Goal: Information Seeking & Learning: Check status

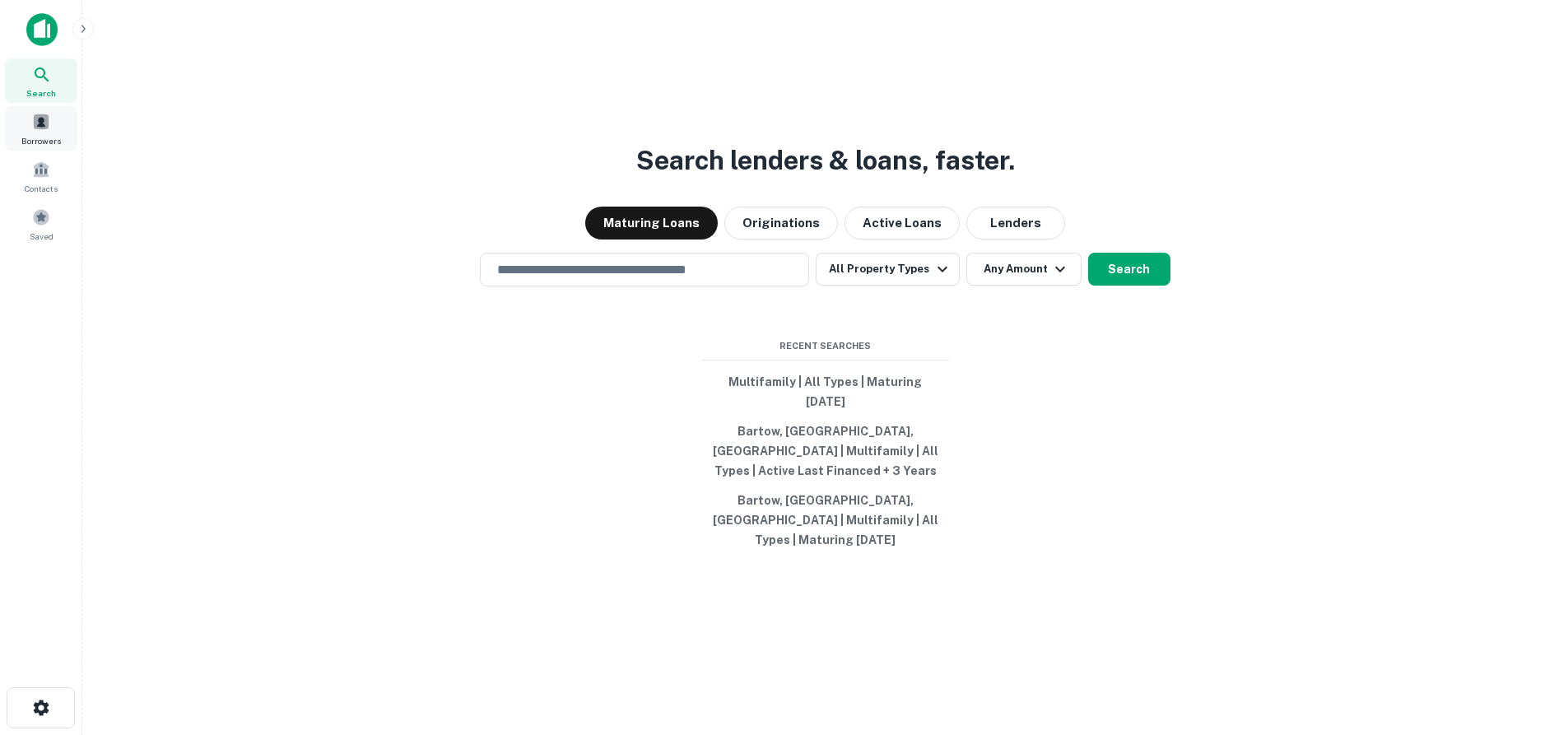
click at [36, 126] on span at bounding box center [41, 121] width 18 height 18
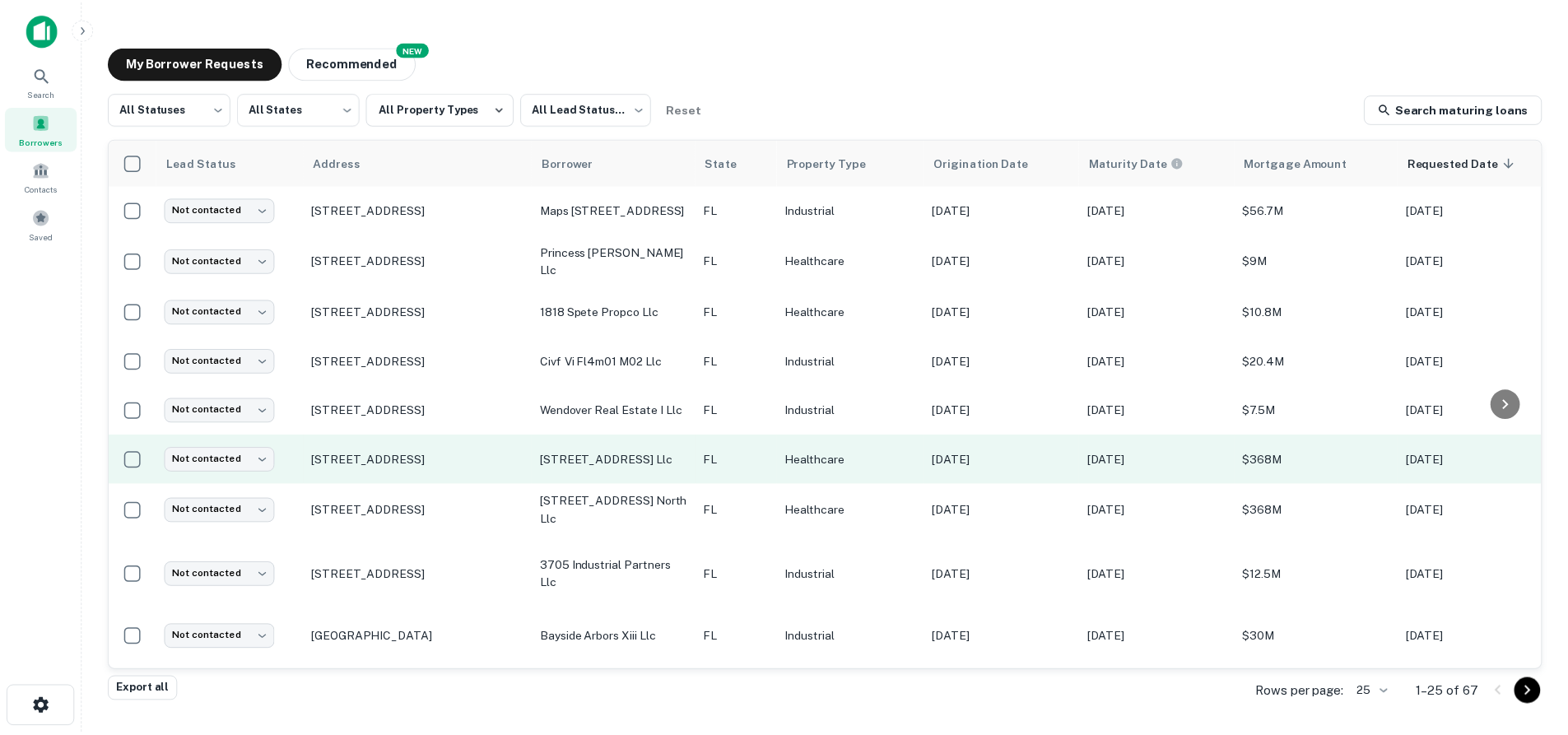
scroll to position [165, 0]
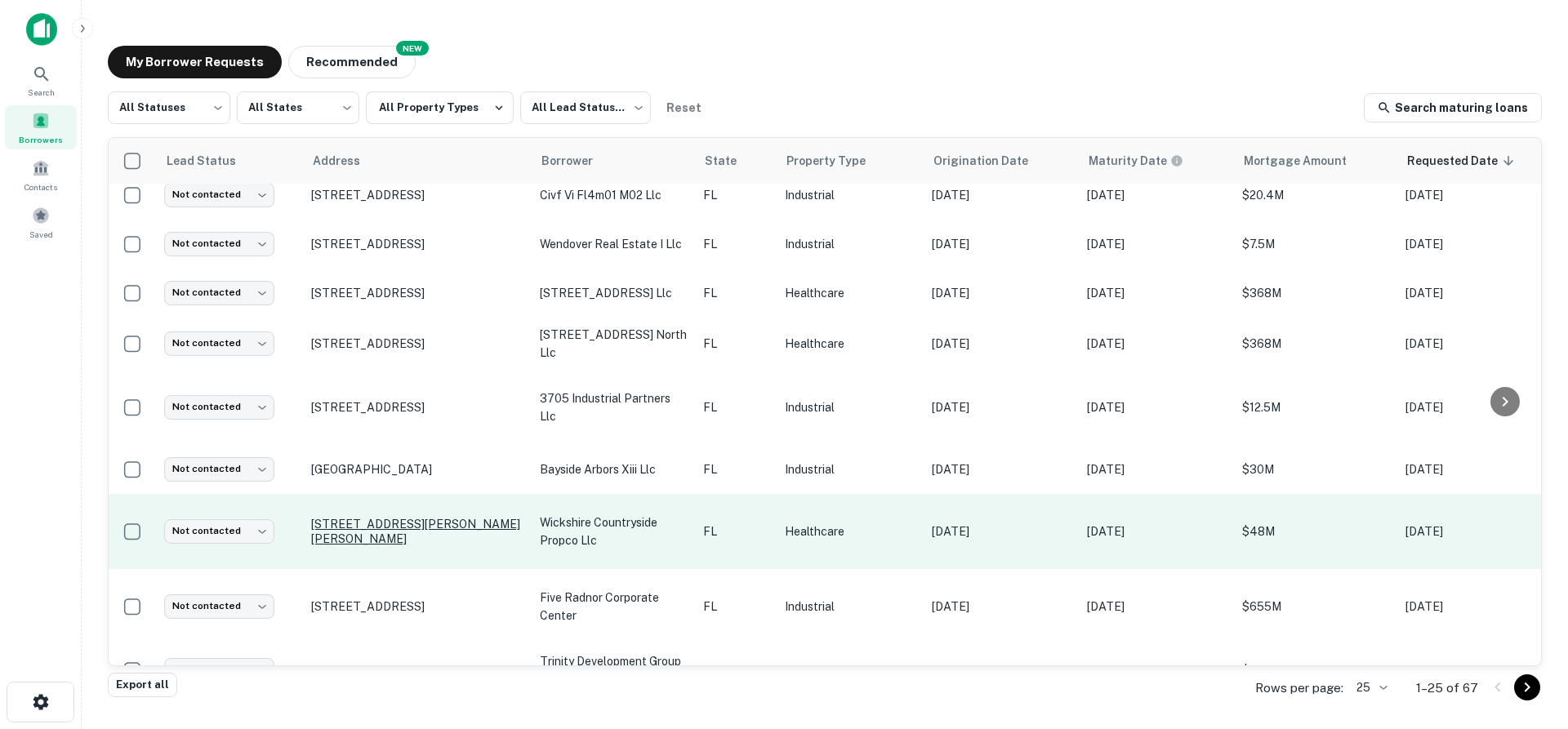
click at [392, 517] on p "[STREET_ADDRESS][PERSON_NAME][PERSON_NAME]" at bounding box center [418, 531] width 212 height 29
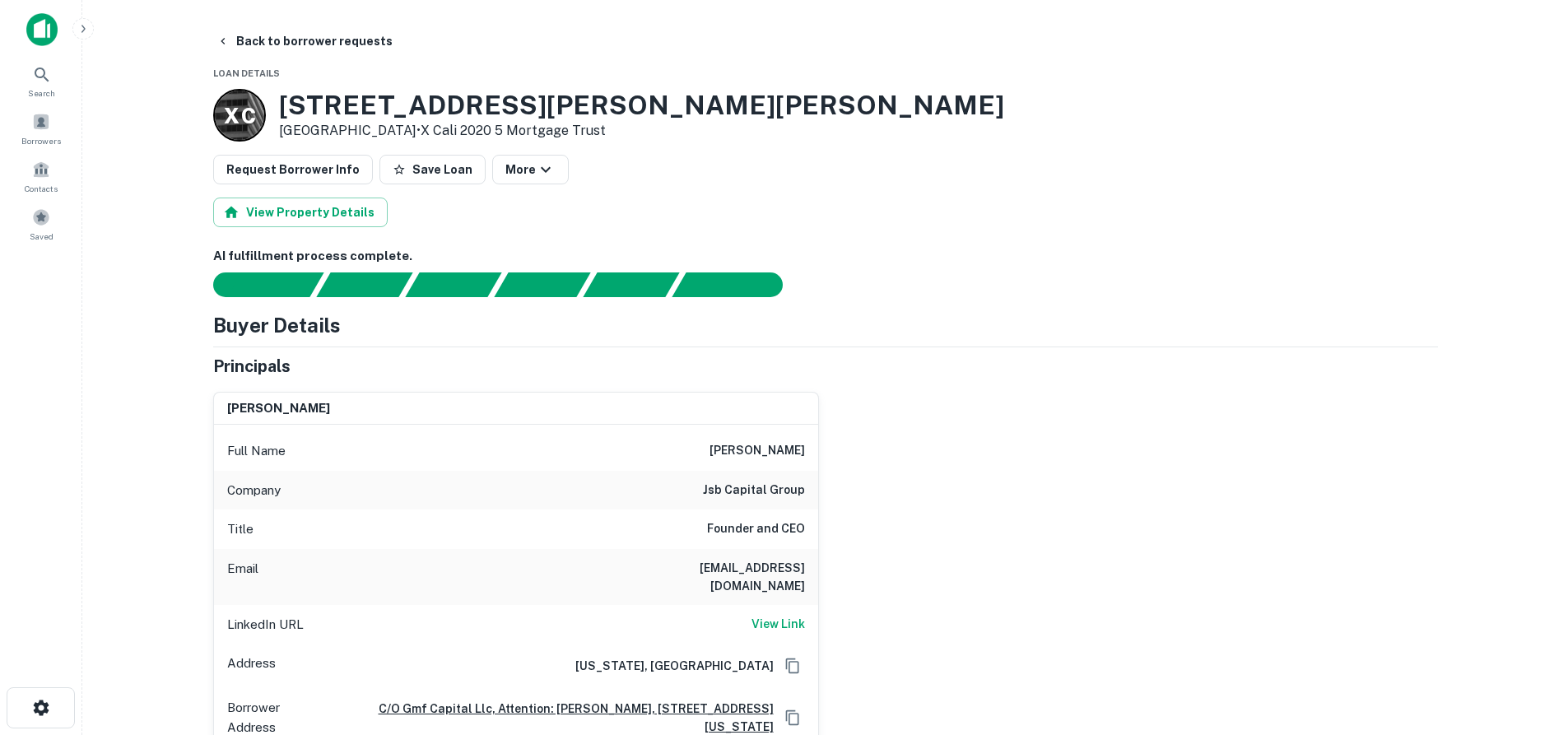
scroll to position [411, 0]
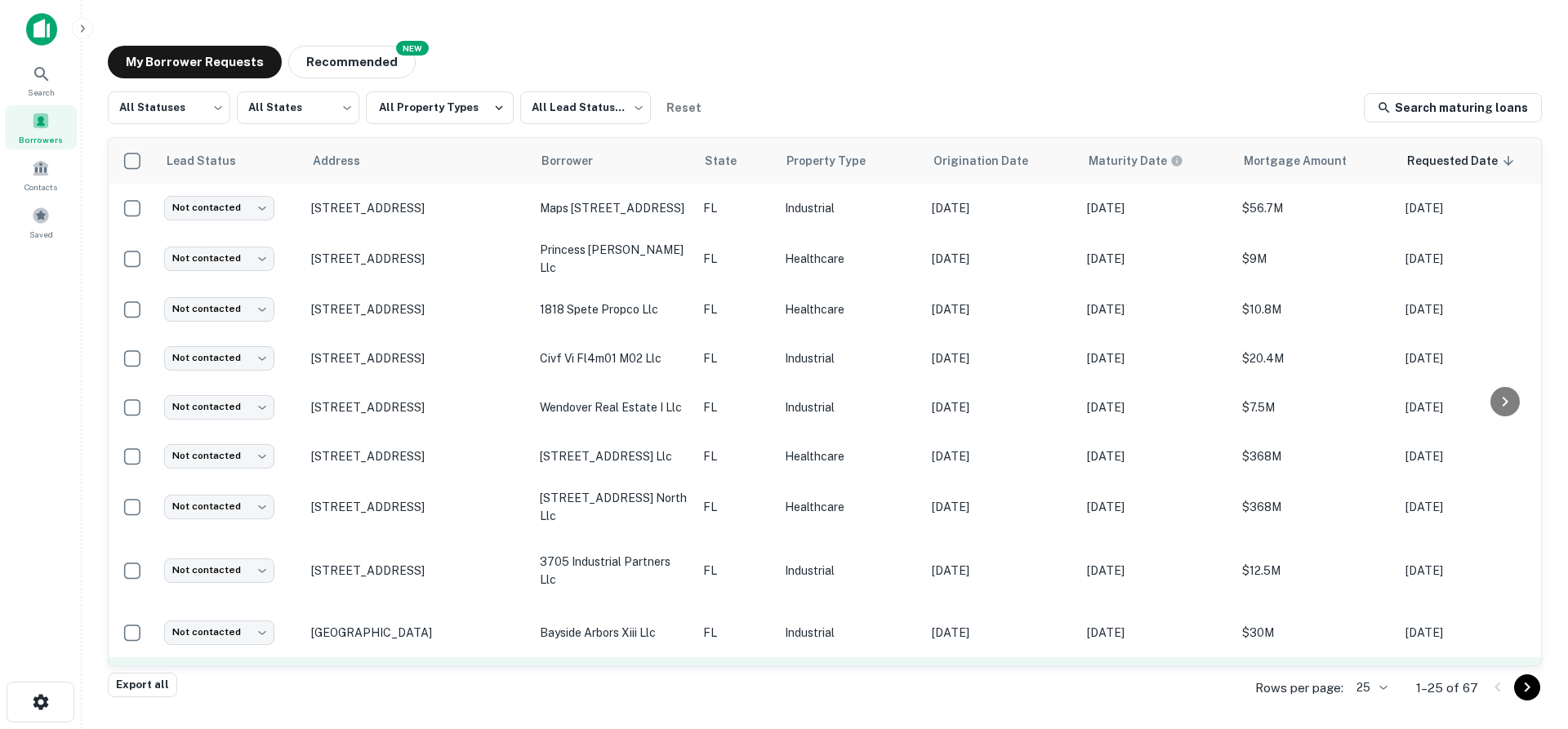
scroll to position [245, 0]
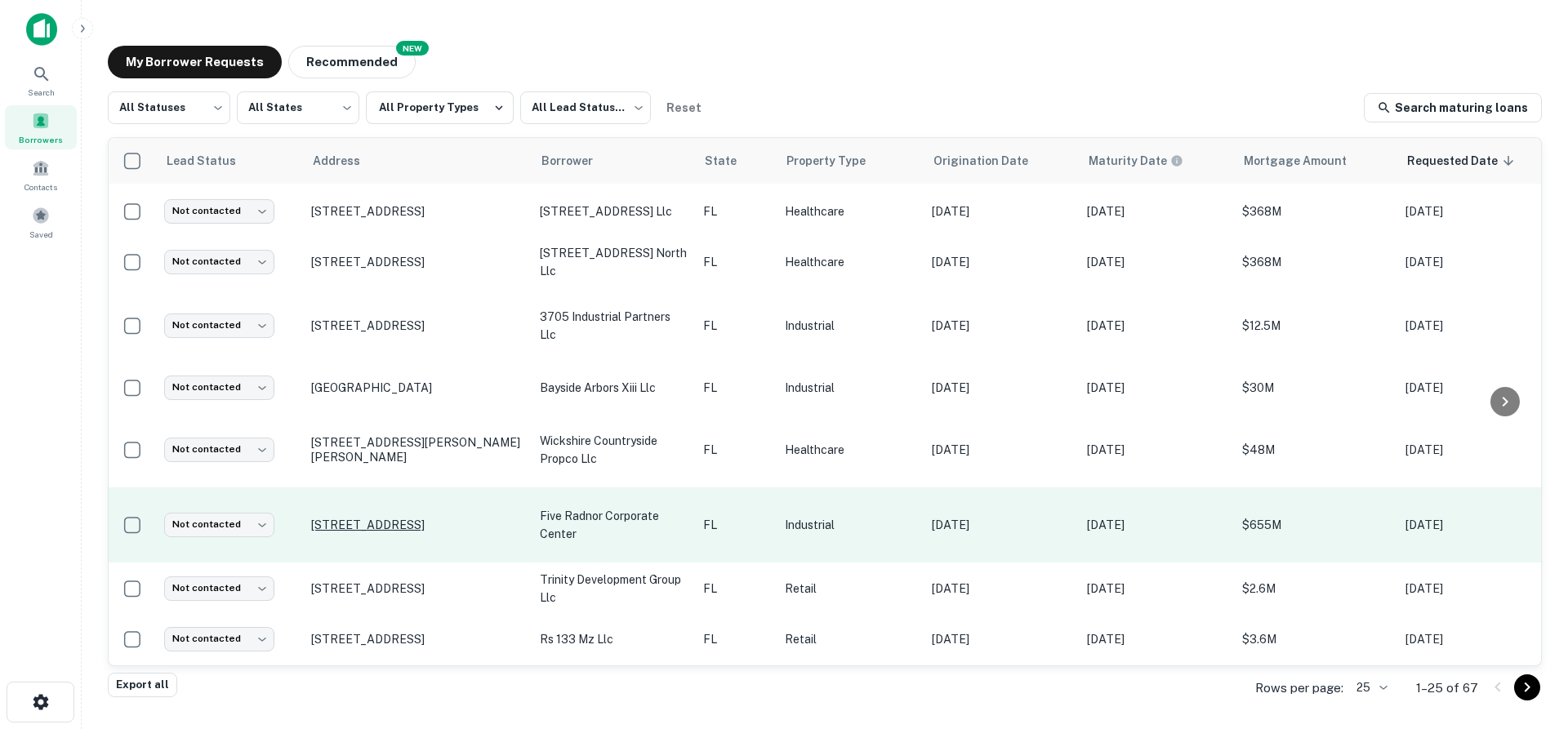
click at [367, 518] on p "[STREET_ADDRESS]" at bounding box center [418, 525] width 212 height 15
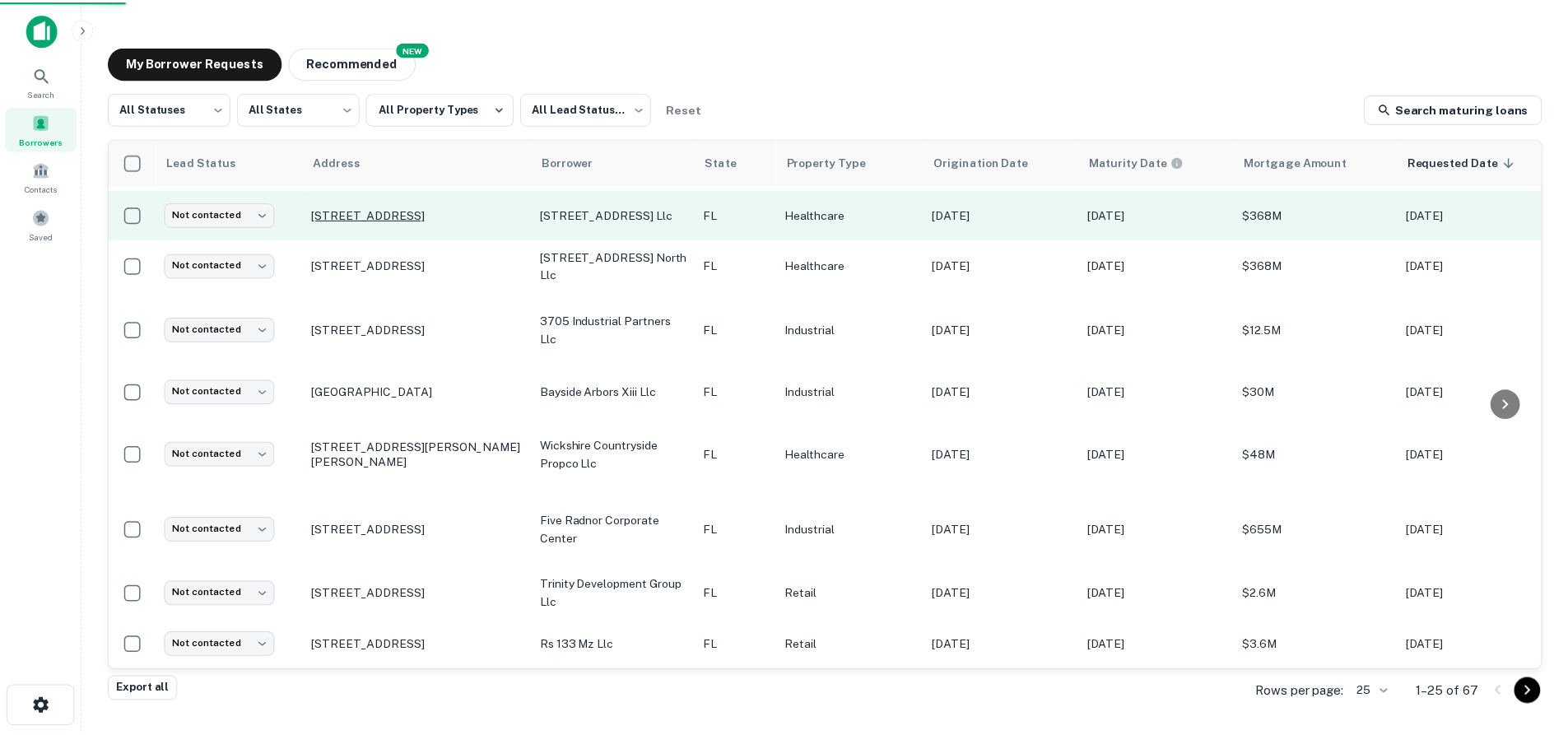
scroll to position [247, 0]
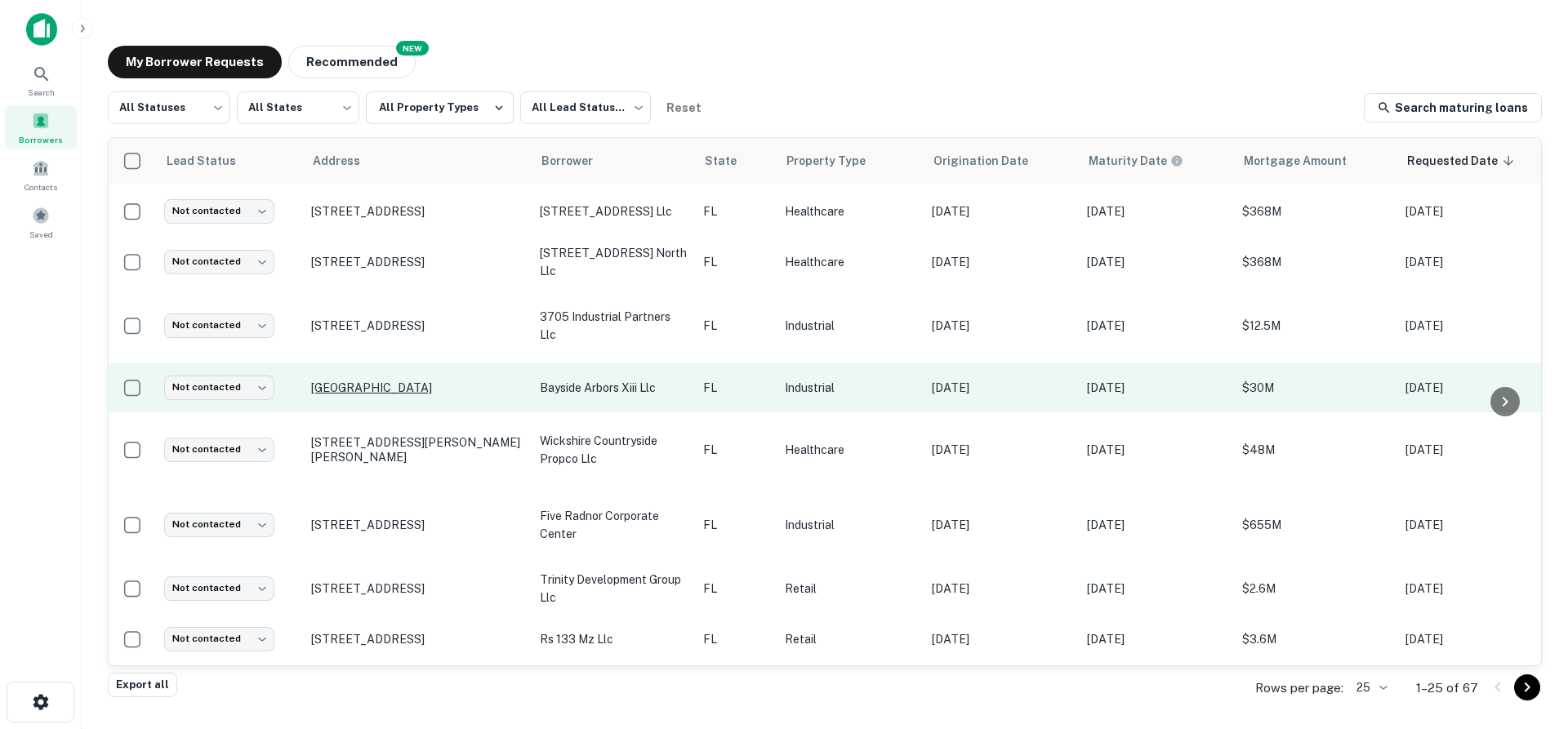
click at [385, 381] on p "[GEOGRAPHIC_DATA]" at bounding box center [418, 388] width 212 height 15
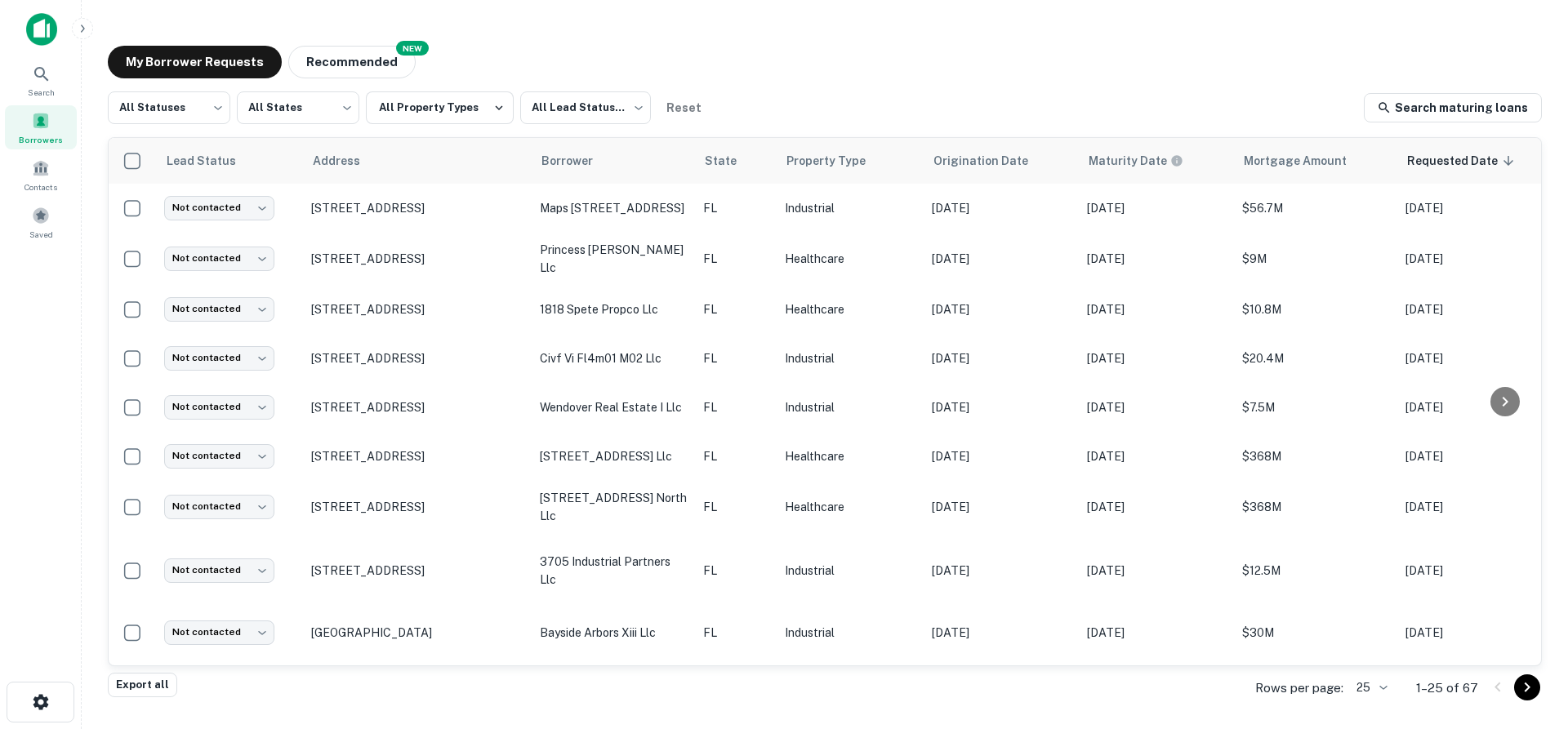
scroll to position [245, 0]
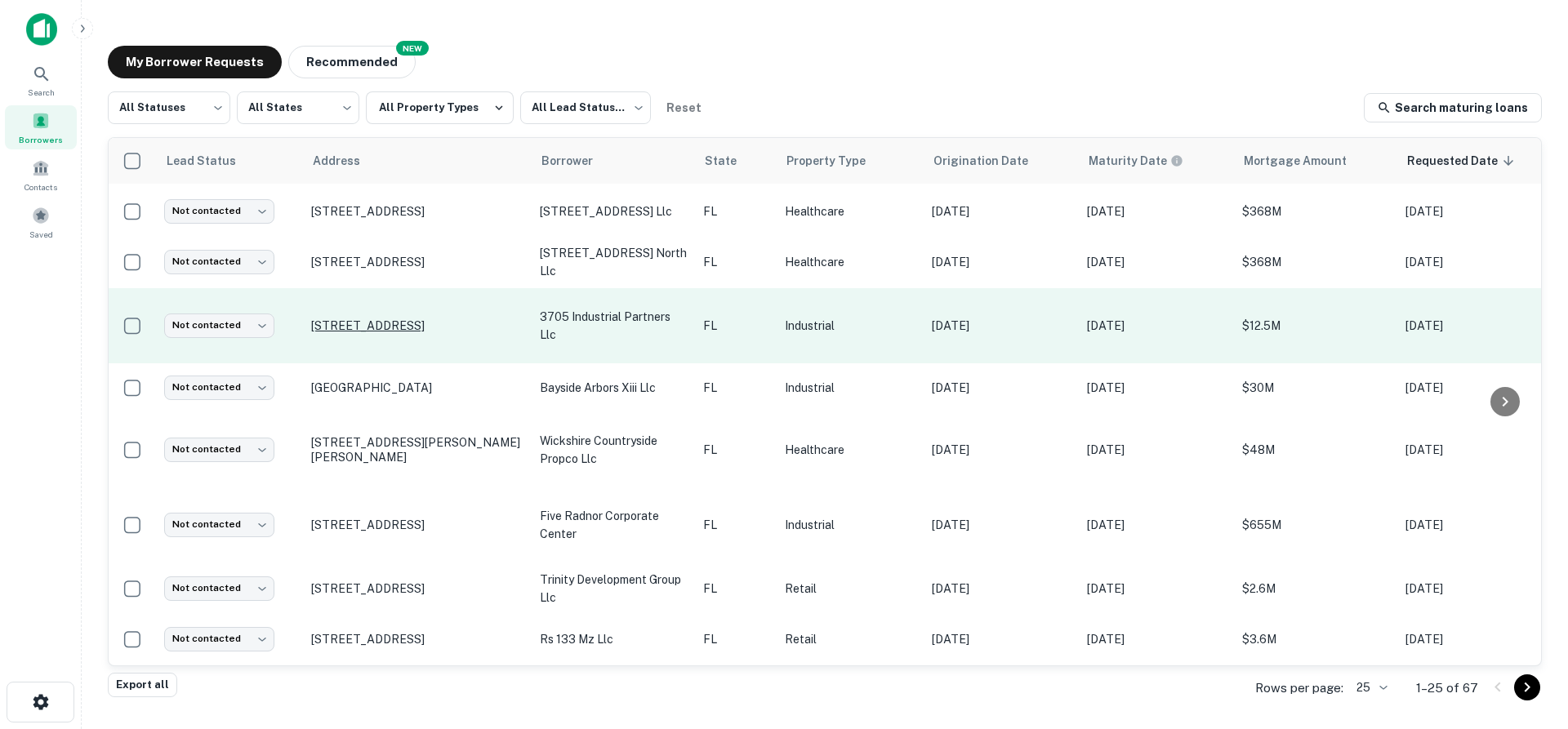
click at [398, 318] on p "[STREET_ADDRESS]" at bounding box center [418, 326] width 212 height 15
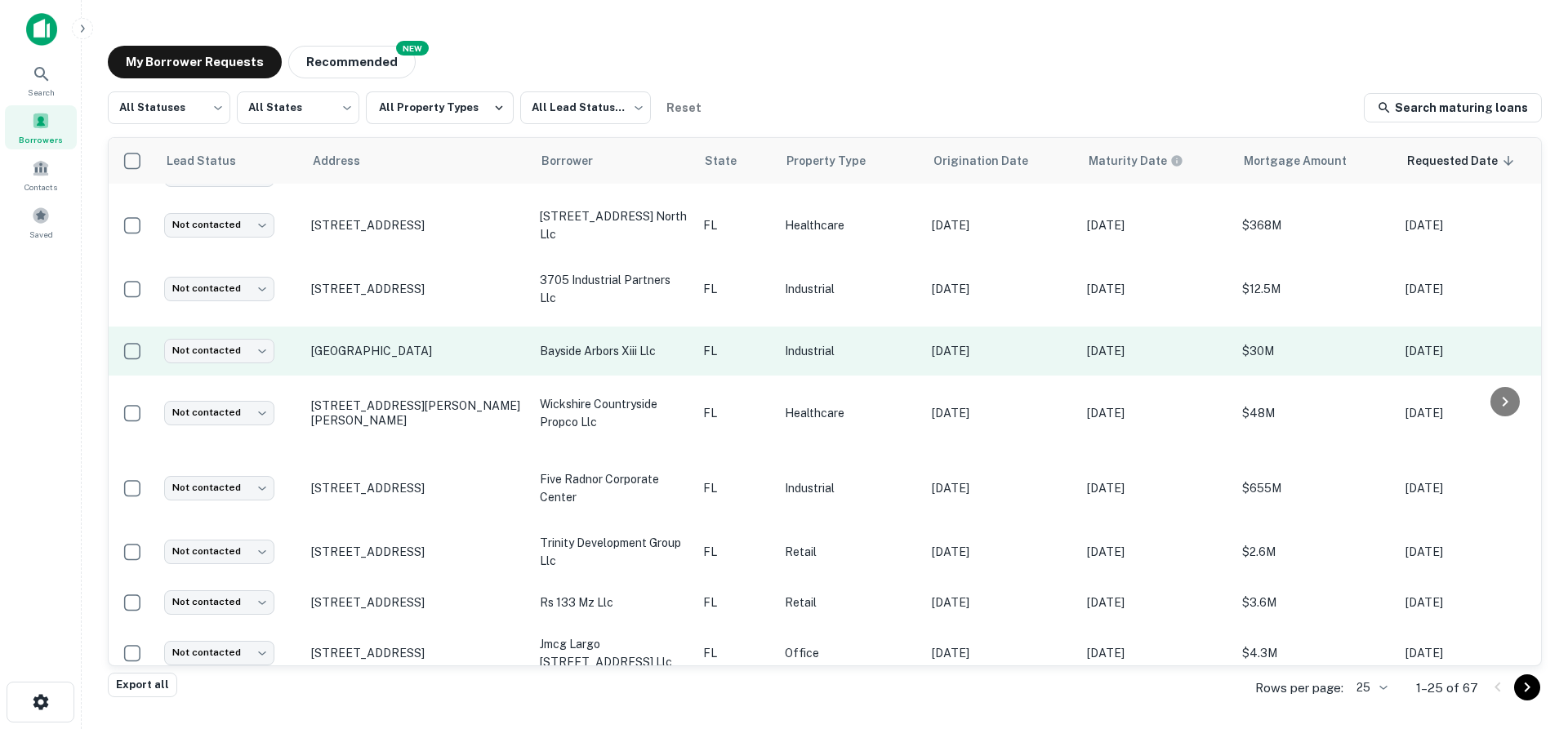
scroll to position [245, 0]
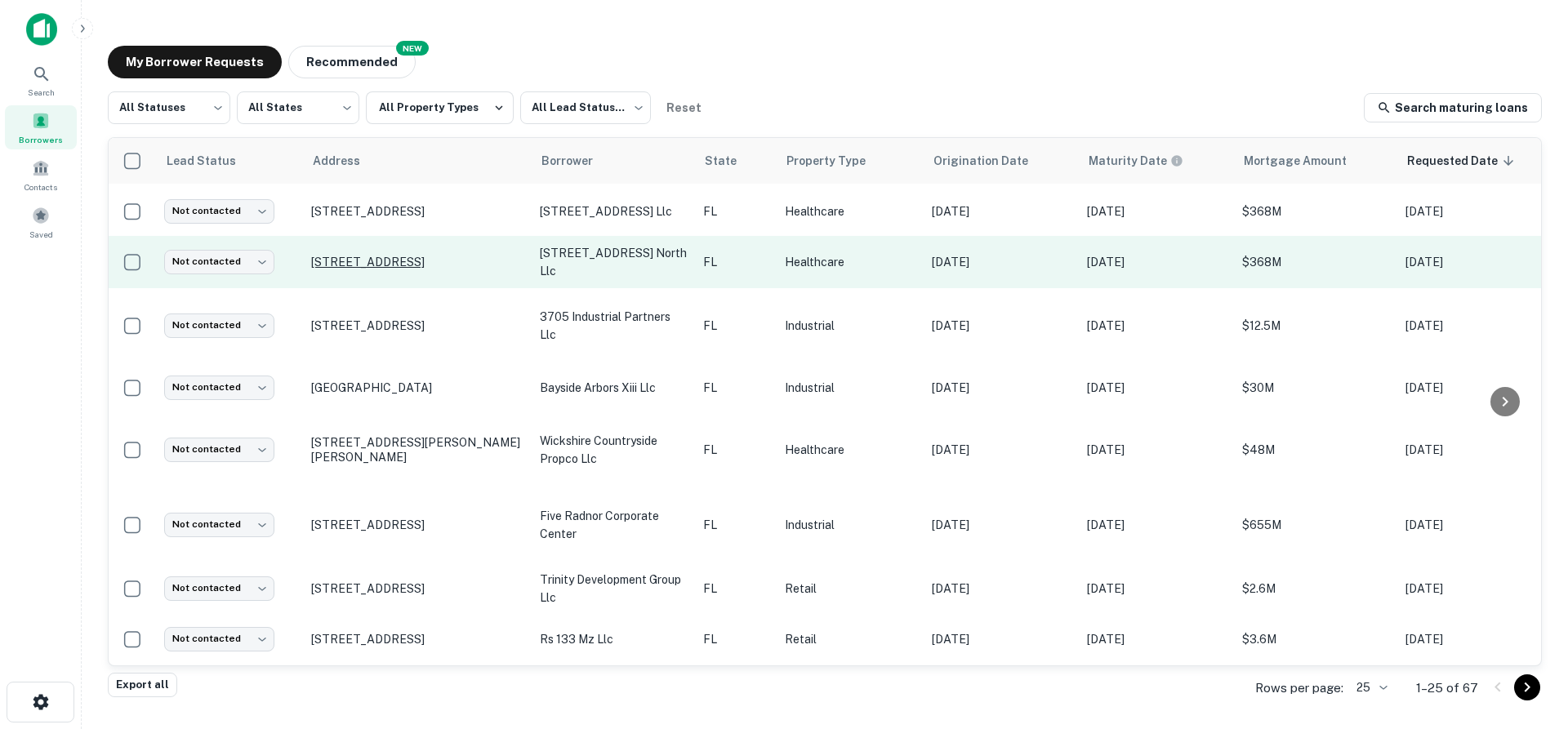
click at [383, 255] on p "[STREET_ADDRESS]" at bounding box center [418, 263] width 212 height 15
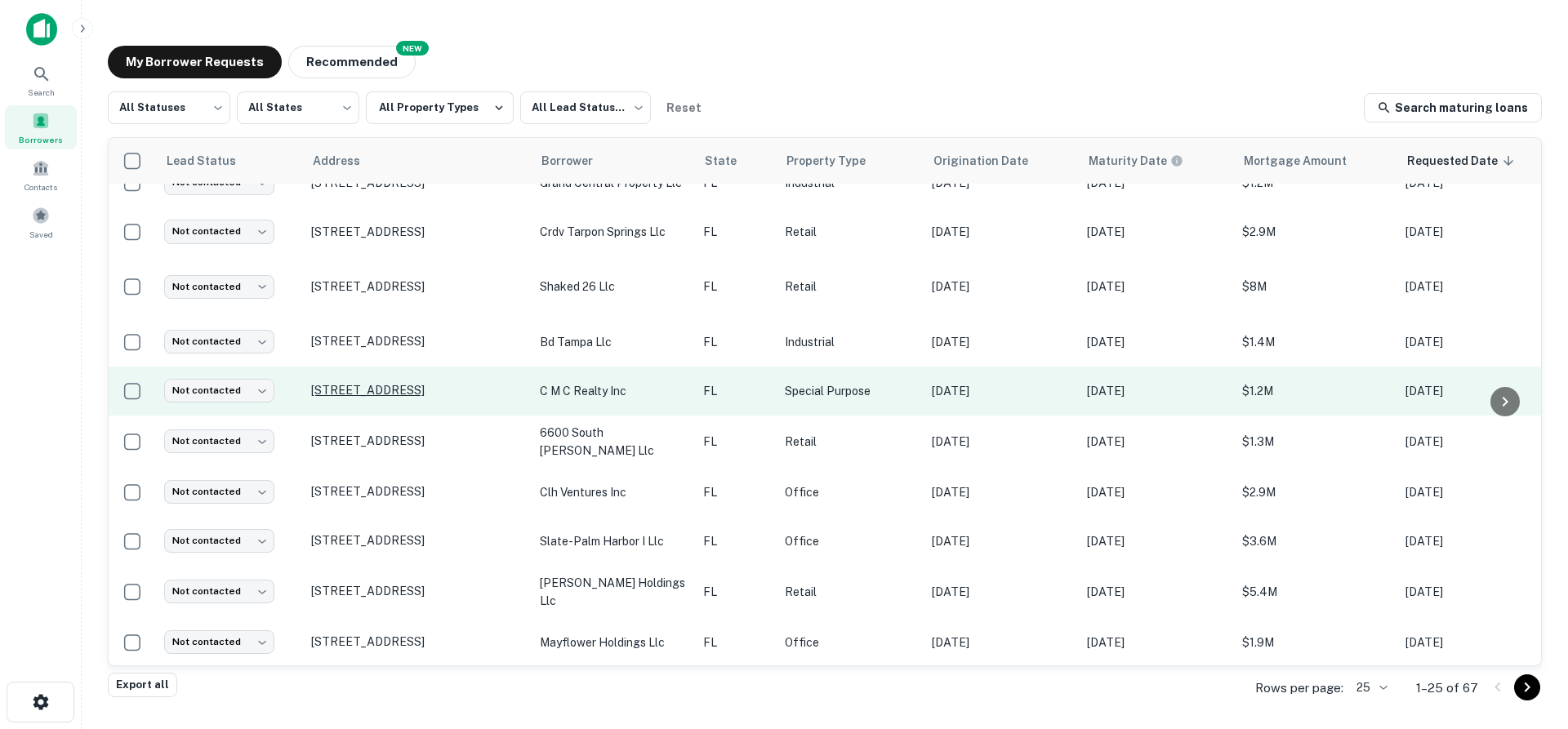
scroll to position [853, 0]
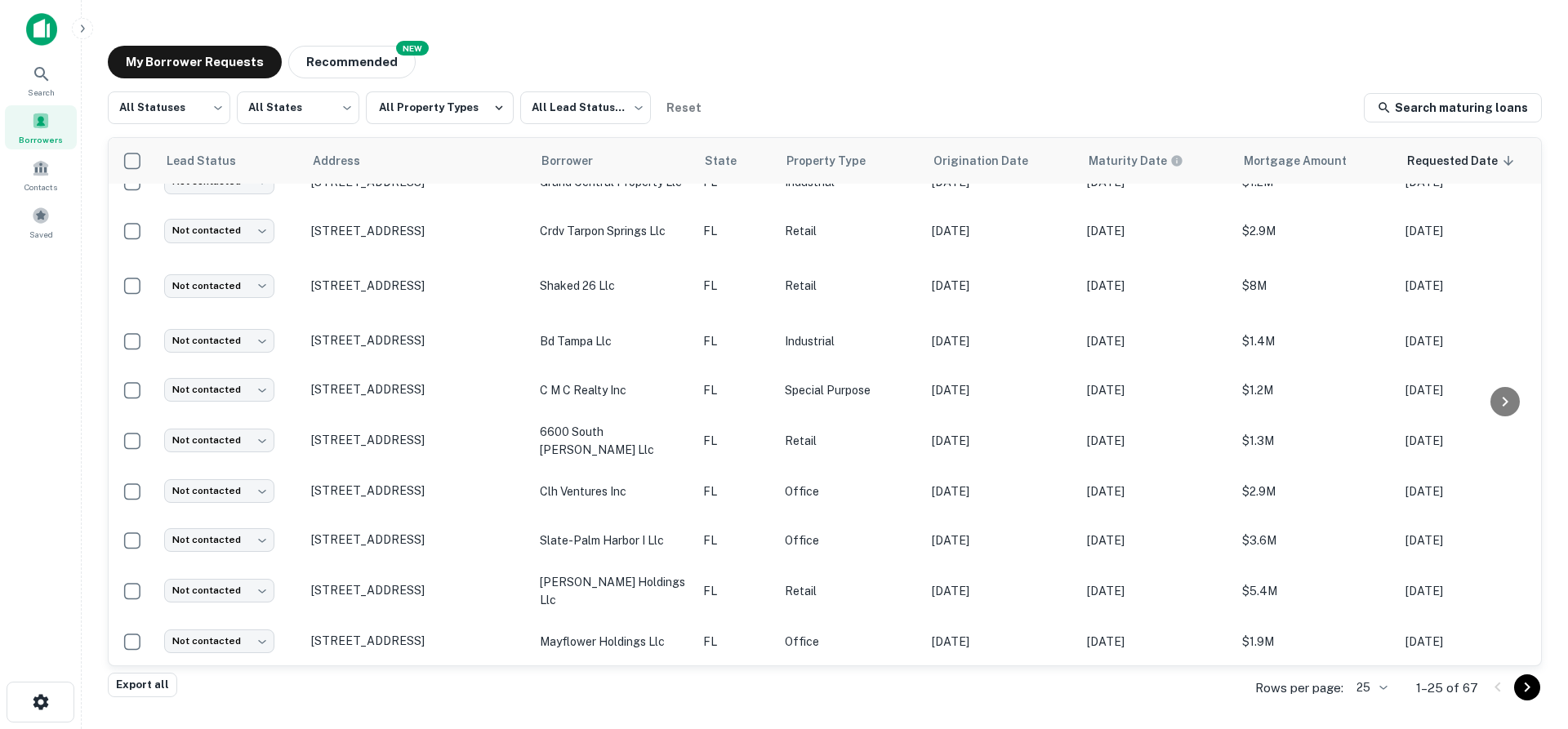
click at [1524, 682] on icon "Go to next page" at bounding box center [1527, 687] width 20 height 20
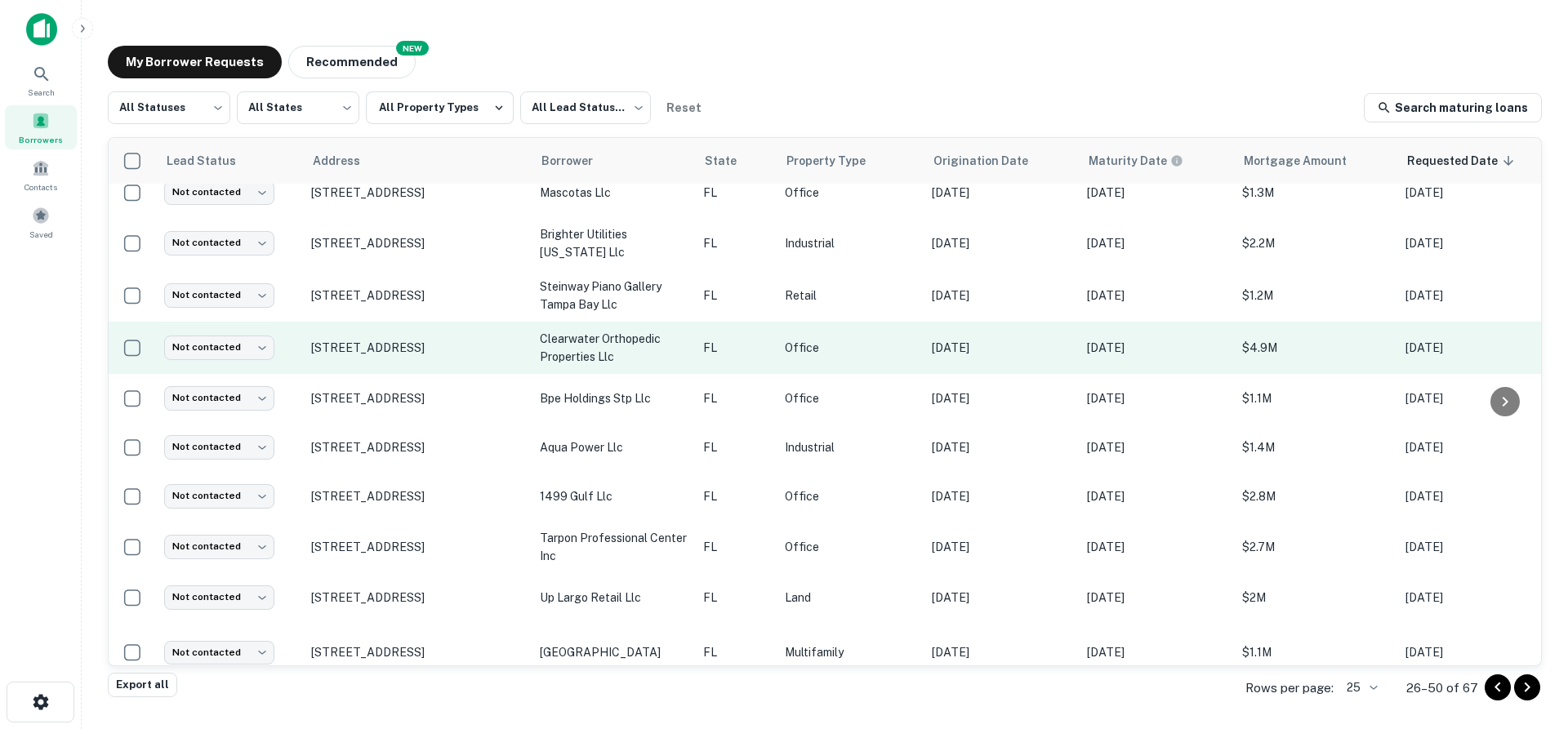
scroll to position [784, 0]
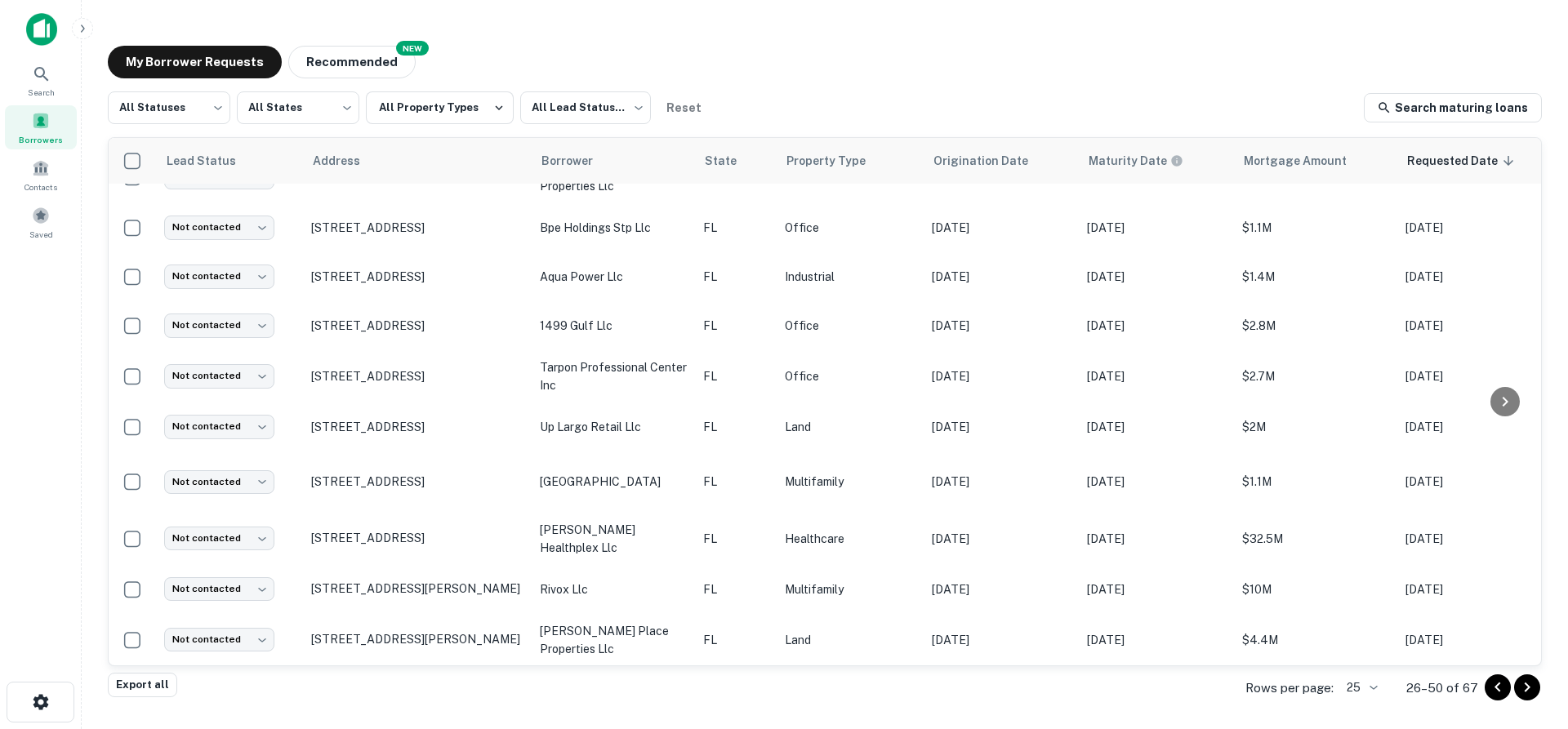
click at [1523, 680] on icon "Go to next page" at bounding box center [1527, 687] width 20 height 20
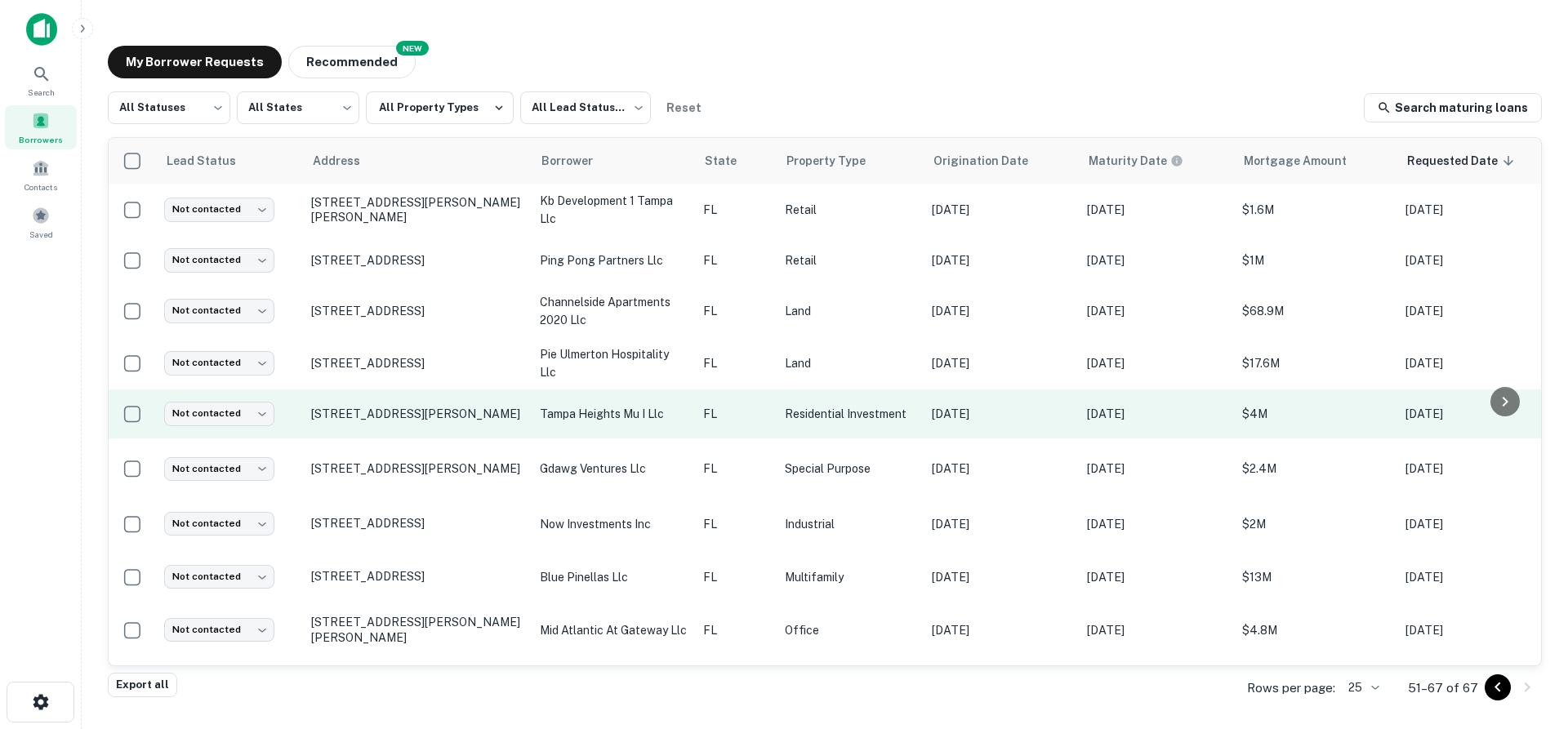
scroll to position [394, 0]
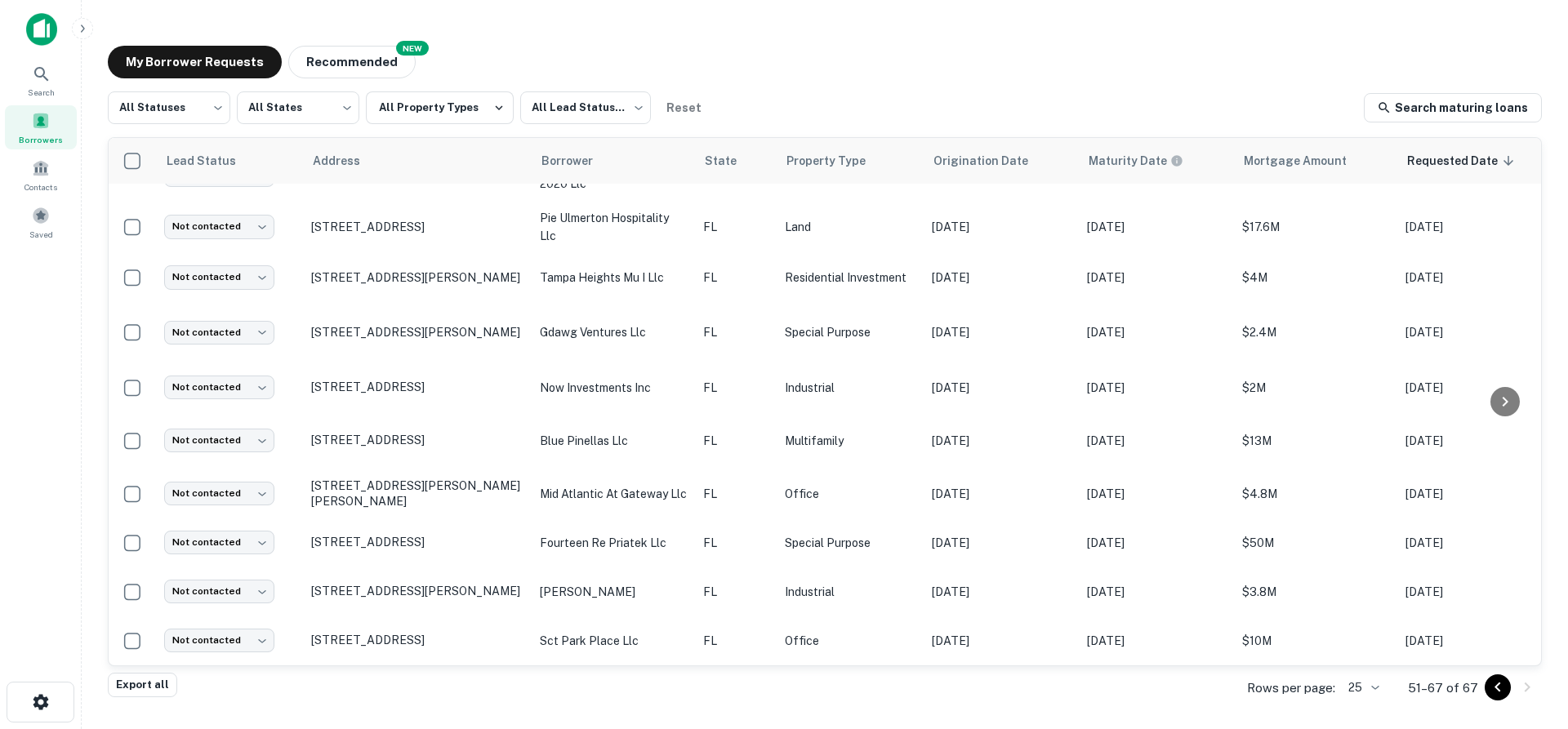
click at [1378, 678] on body "Search Borrowers Contacts Saved My Borrower Requests NEW Recommended All Status…" at bounding box center [784, 364] width 1568 height 729
click at [1358, 603] on li "100" at bounding box center [1365, 606] width 55 height 29
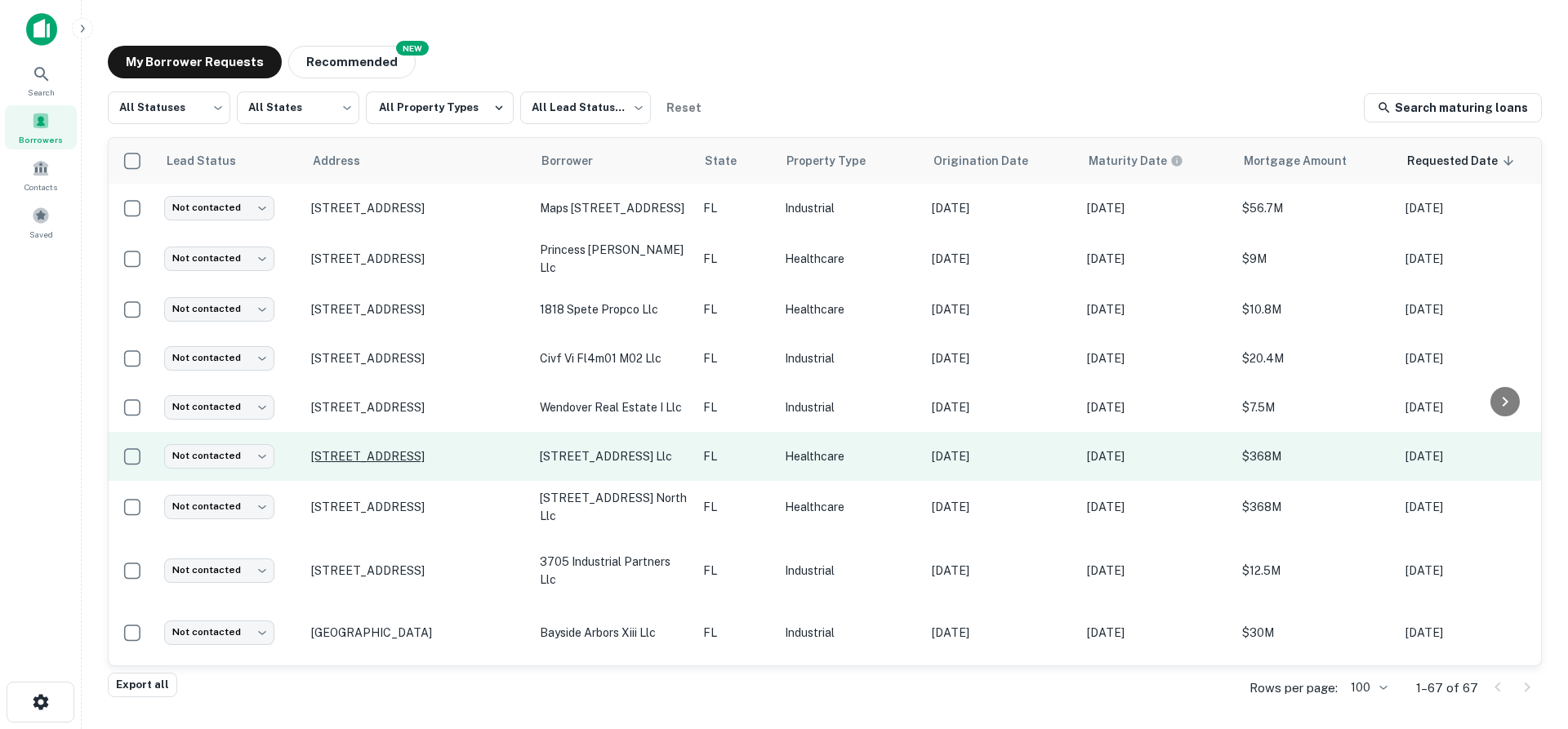
click at [411, 449] on p "[STREET_ADDRESS]" at bounding box center [418, 457] width 212 height 15
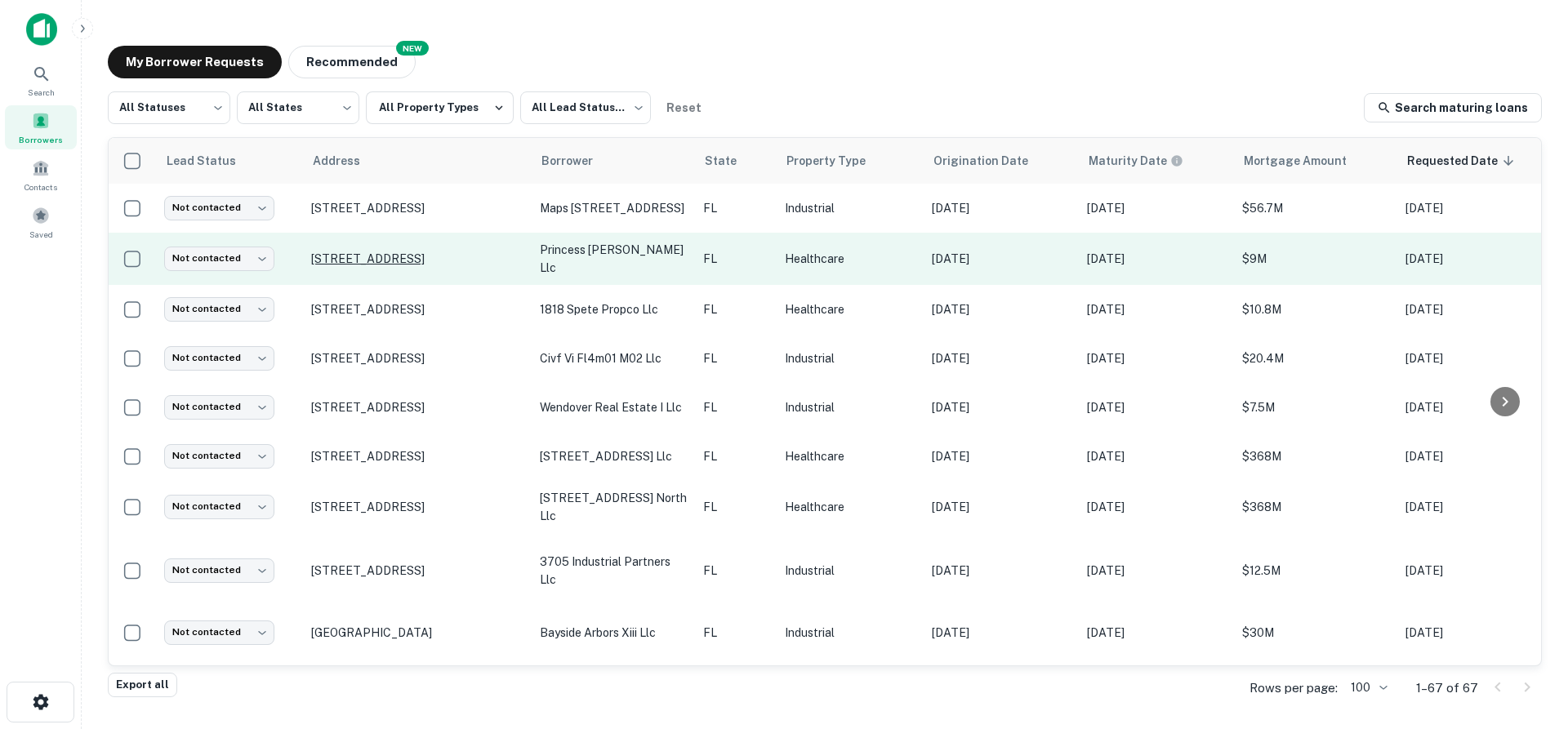
click at [422, 258] on p "[STREET_ADDRESS]" at bounding box center [418, 259] width 212 height 15
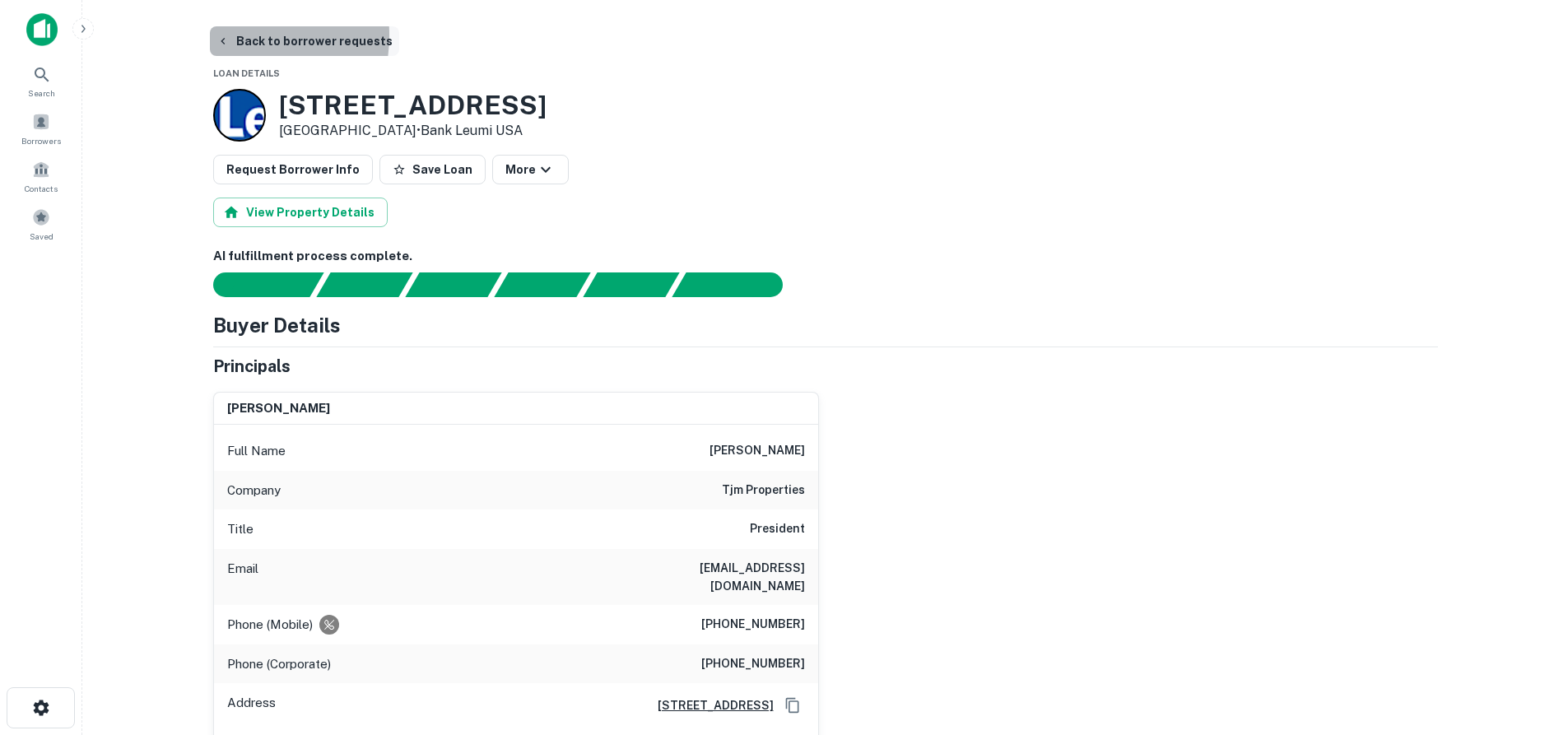
click at [234, 35] on button "Back to borrower requests" at bounding box center [305, 41] width 189 height 29
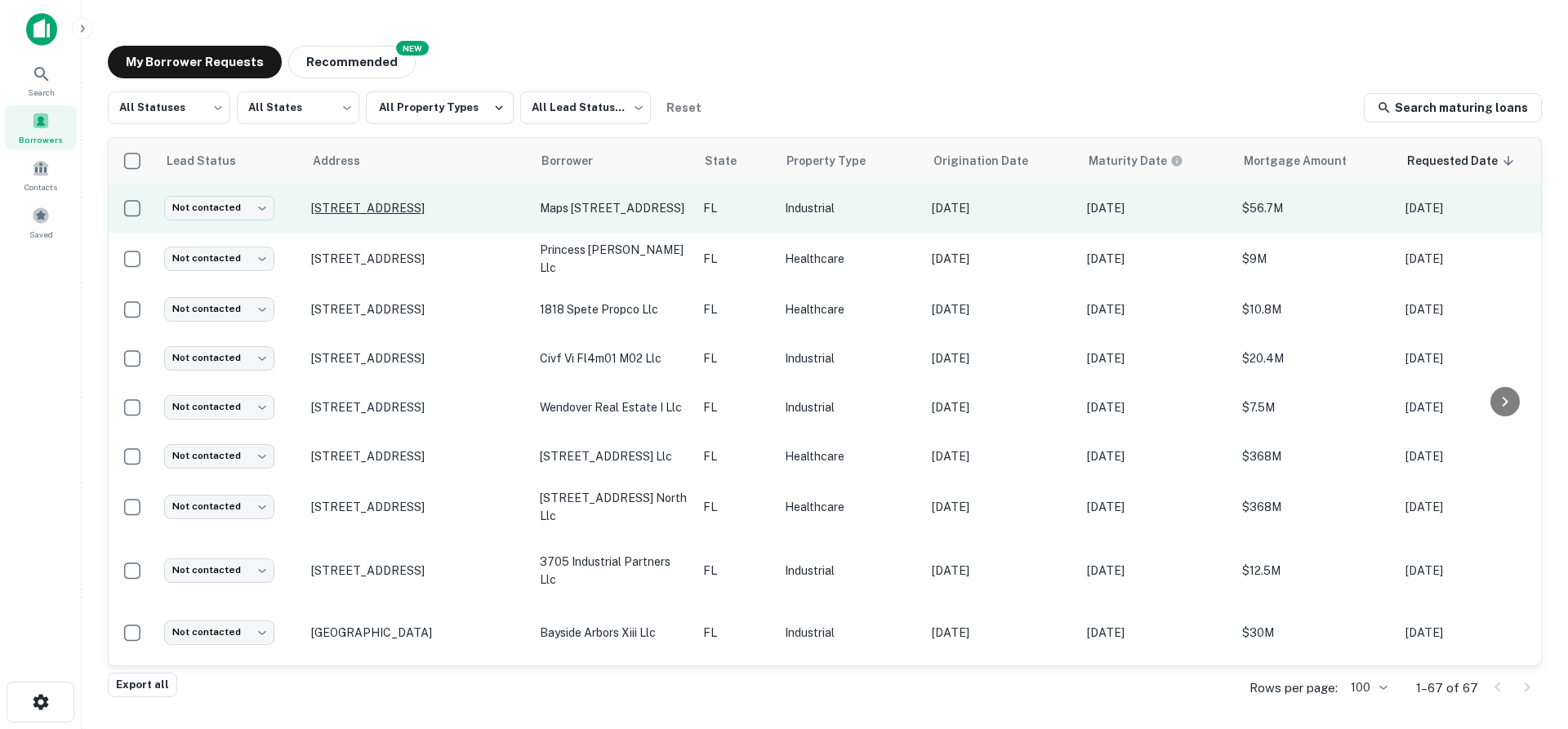
click at [424, 202] on p "[STREET_ADDRESS]" at bounding box center [418, 208] width 212 height 15
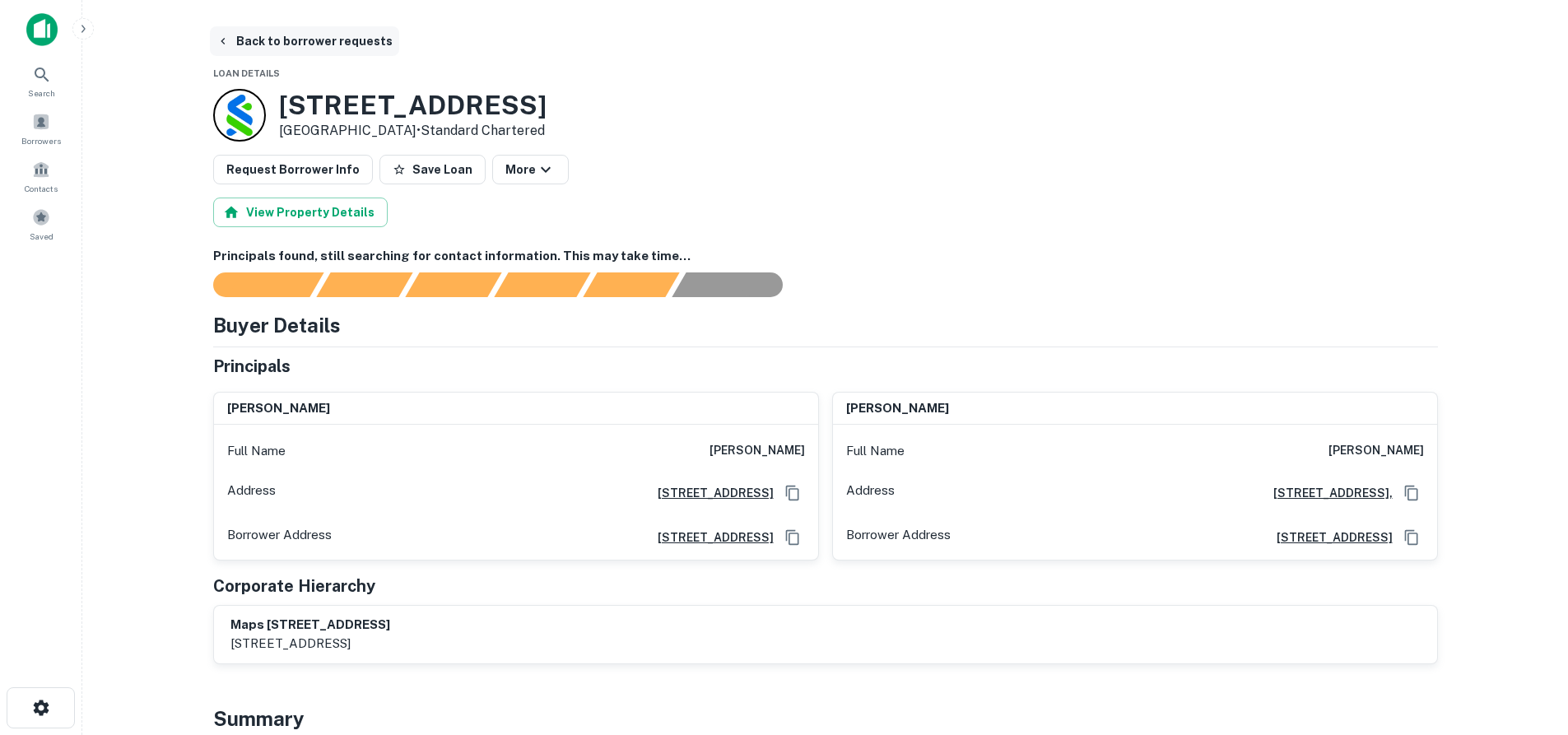
click at [241, 29] on button "Back to borrower requests" at bounding box center [305, 41] width 189 height 29
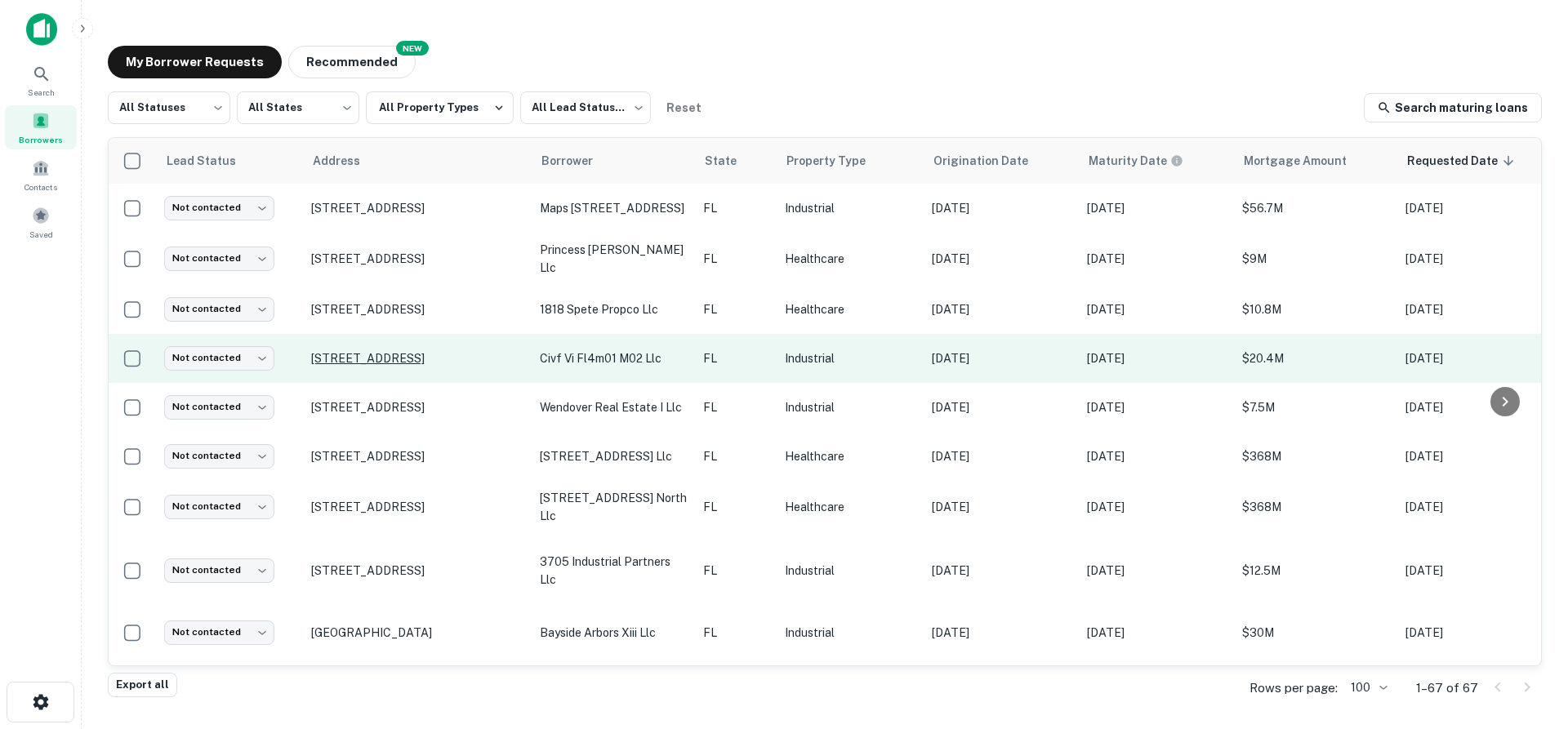
click at [406, 353] on p "[STREET_ADDRESS]" at bounding box center [418, 358] width 212 height 15
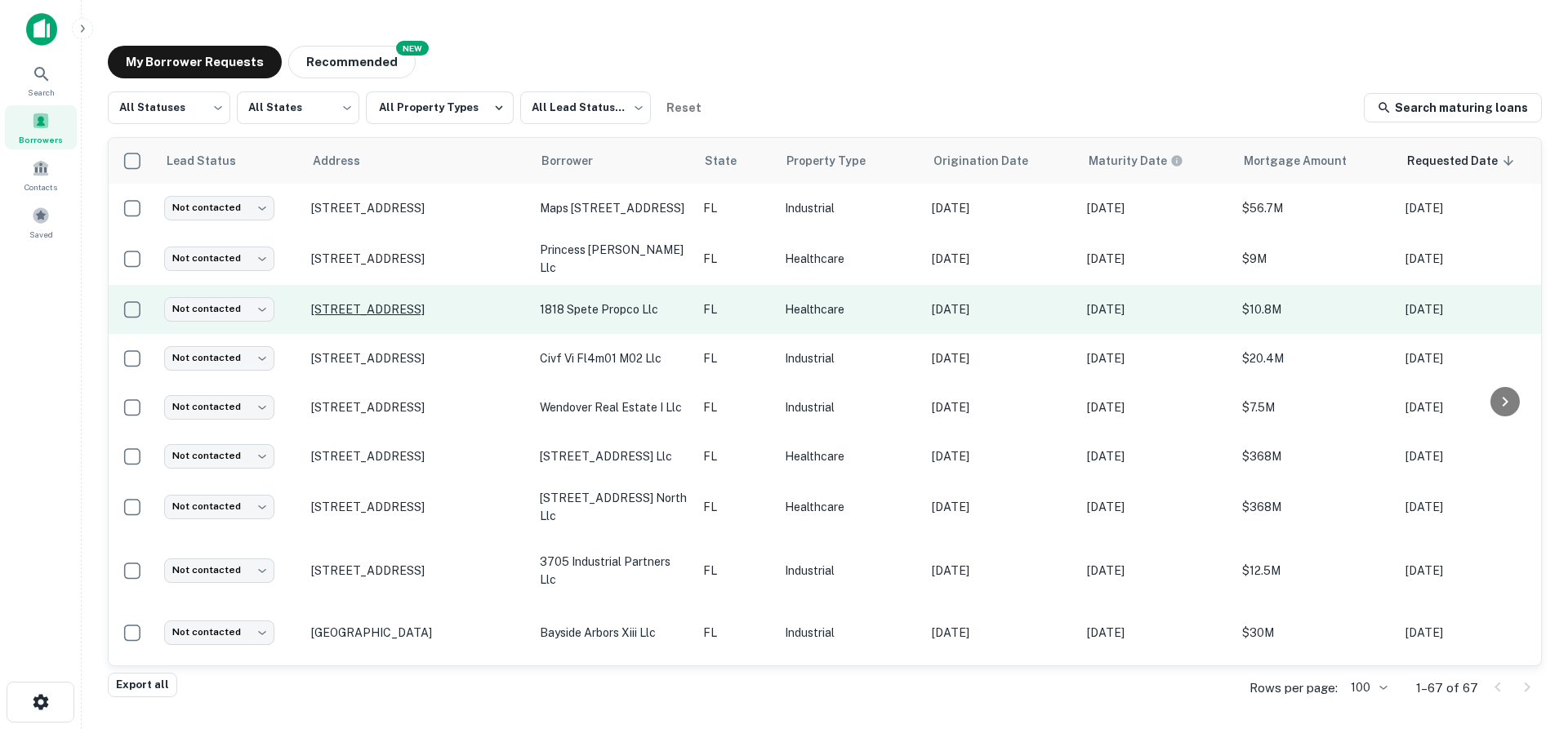
click at [445, 302] on p "[STREET_ADDRESS]" at bounding box center [418, 310] width 212 height 15
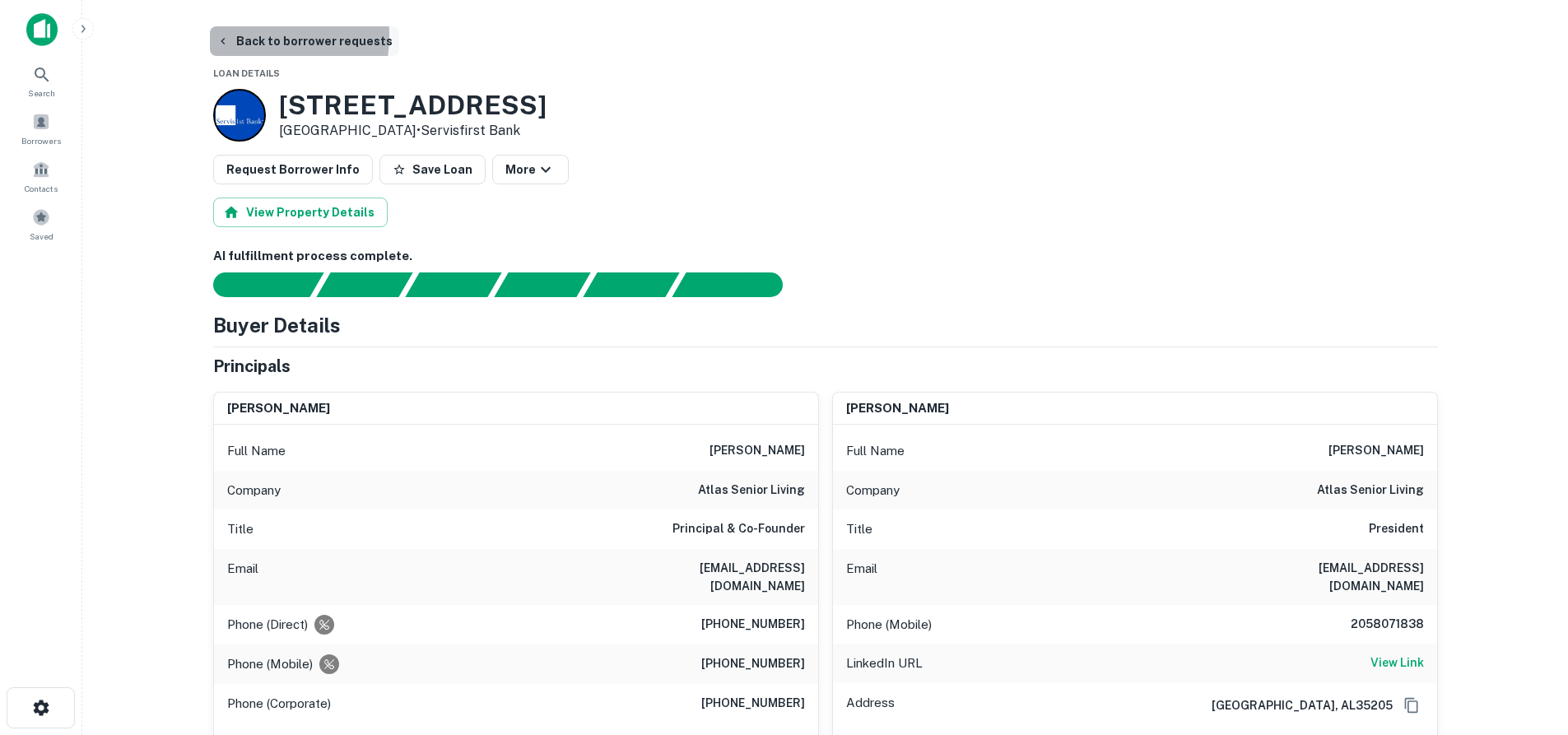
click at [244, 35] on button "Back to borrower requests" at bounding box center [305, 41] width 189 height 29
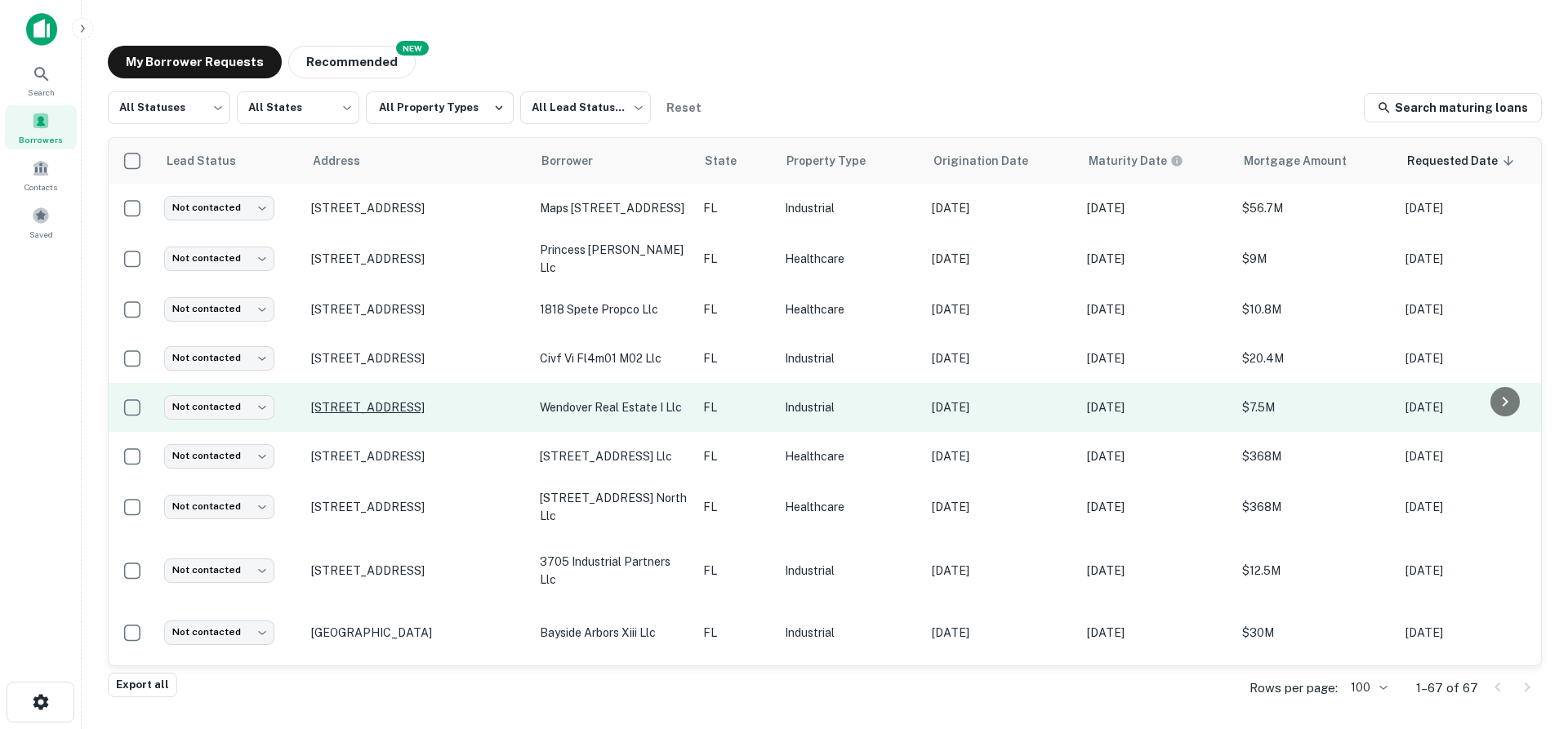
click at [379, 401] on p "[STREET_ADDRESS]" at bounding box center [418, 408] width 212 height 15
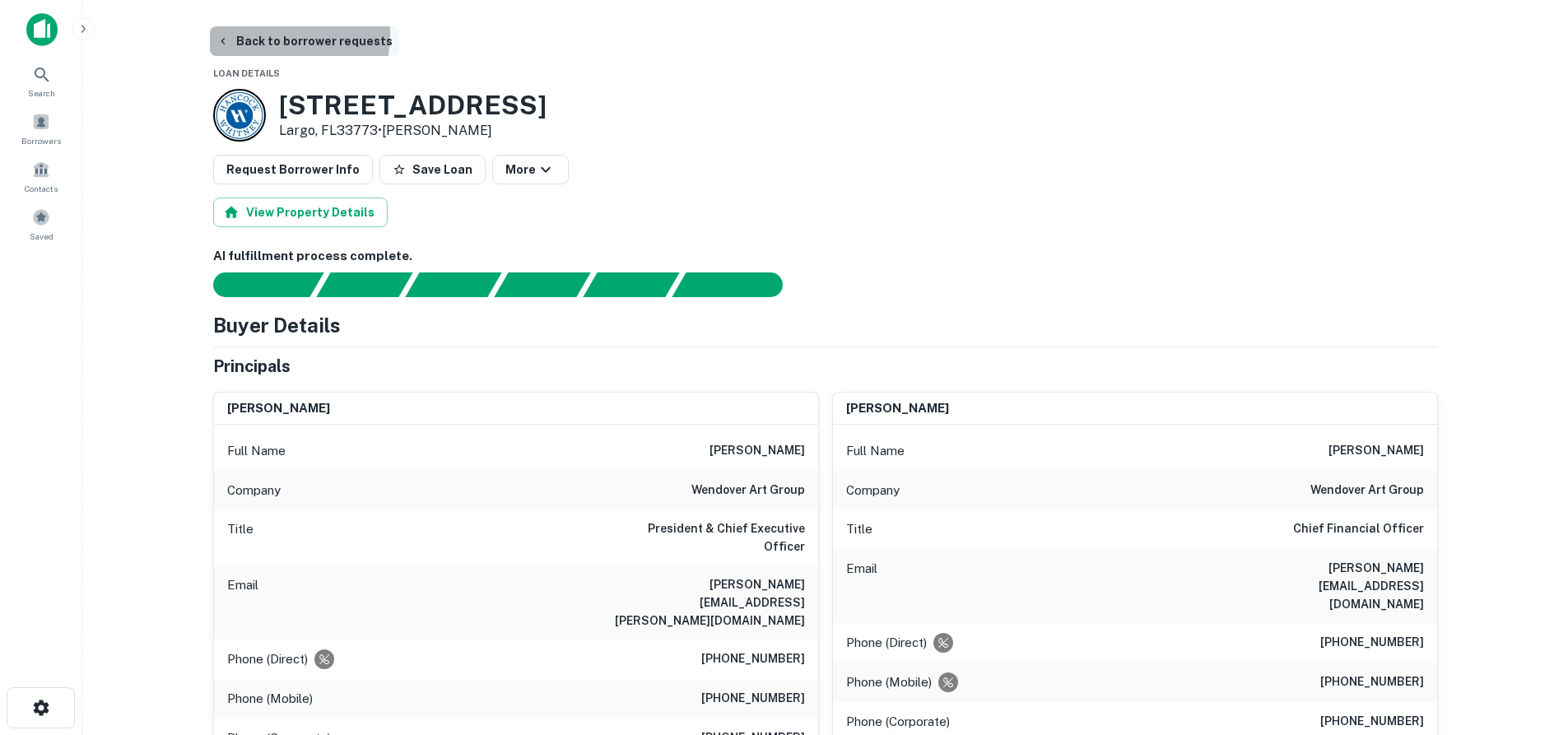
click at [224, 32] on button "Back to borrower requests" at bounding box center [305, 41] width 189 height 29
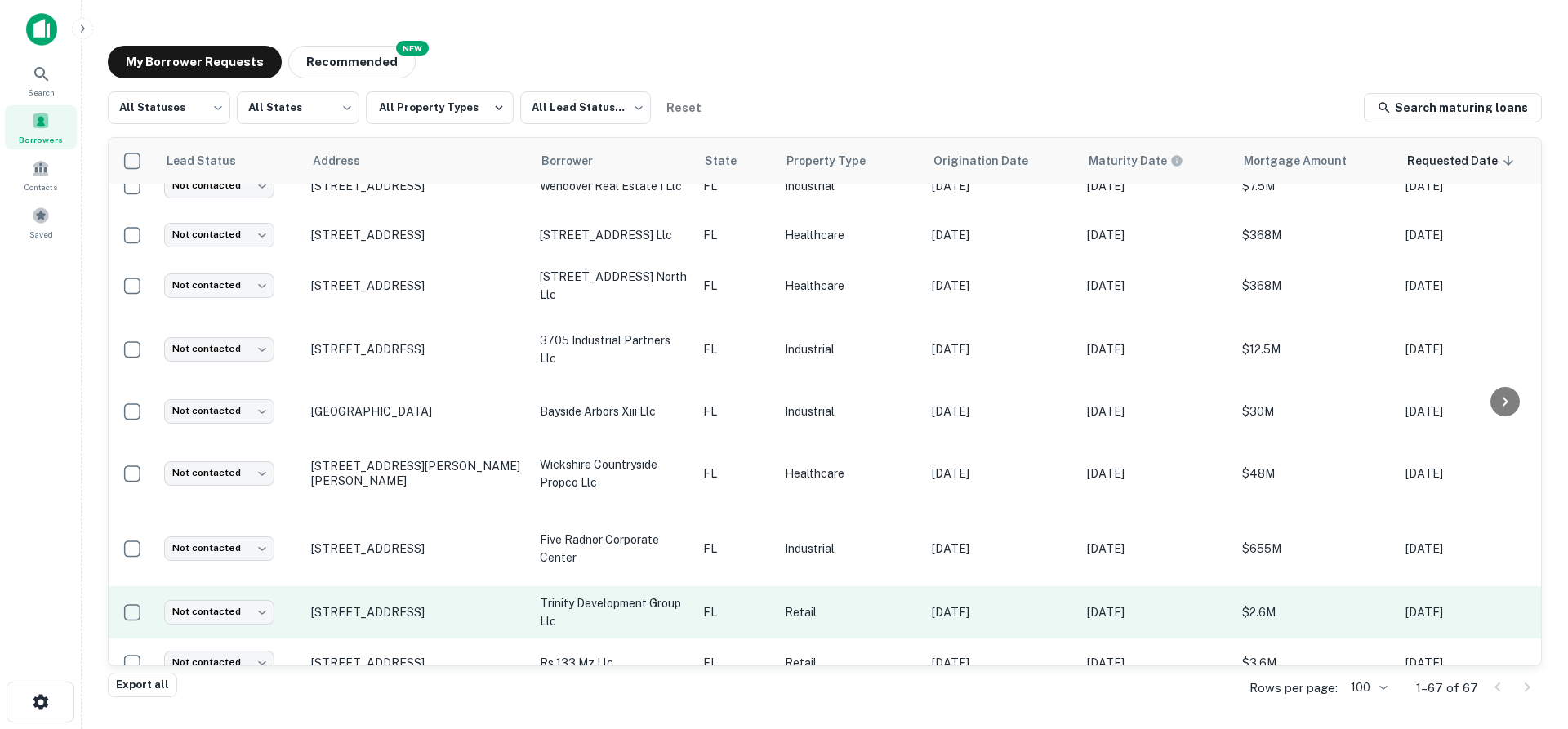
scroll to position [245, 0]
